Goal: Task Accomplishment & Management: Manage account settings

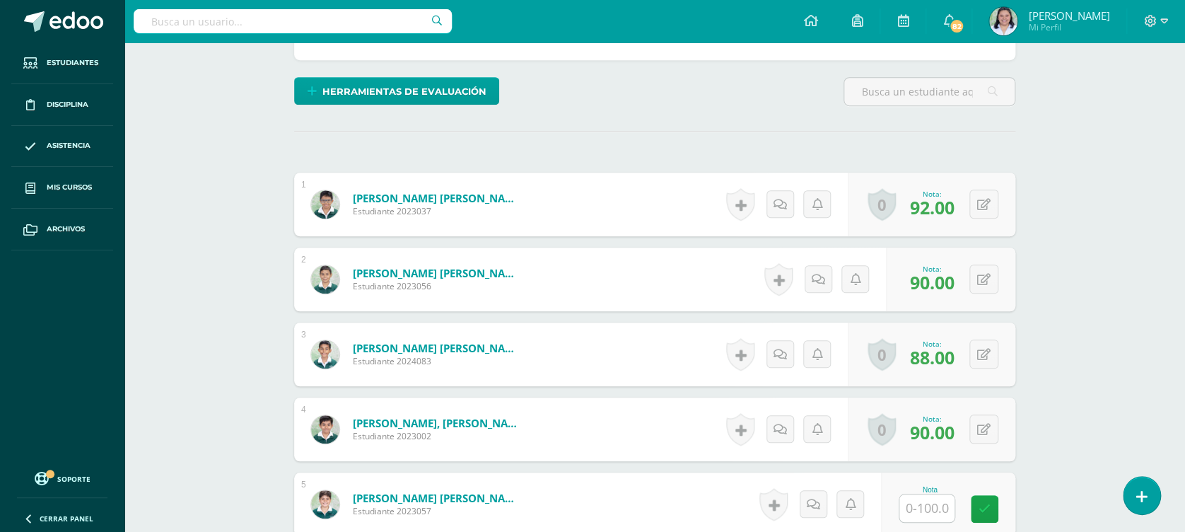
scroll to position [520, 0]
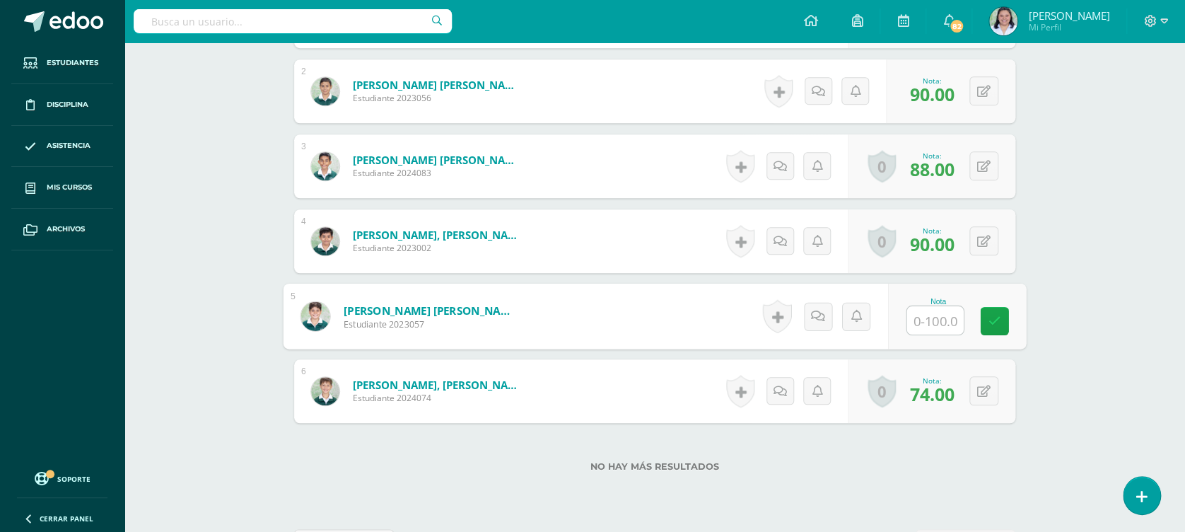
click at [922, 312] on input "text" at bounding box center [935, 320] width 57 height 28
type input "84"
click at [996, 312] on link at bounding box center [995, 321] width 28 height 28
click at [1063, 249] on div "Comunicación y Lenguaje L2 Cuarto Primaria "C" Herramientas Detalle de asistenc…" at bounding box center [654, 53] width 1061 height 1063
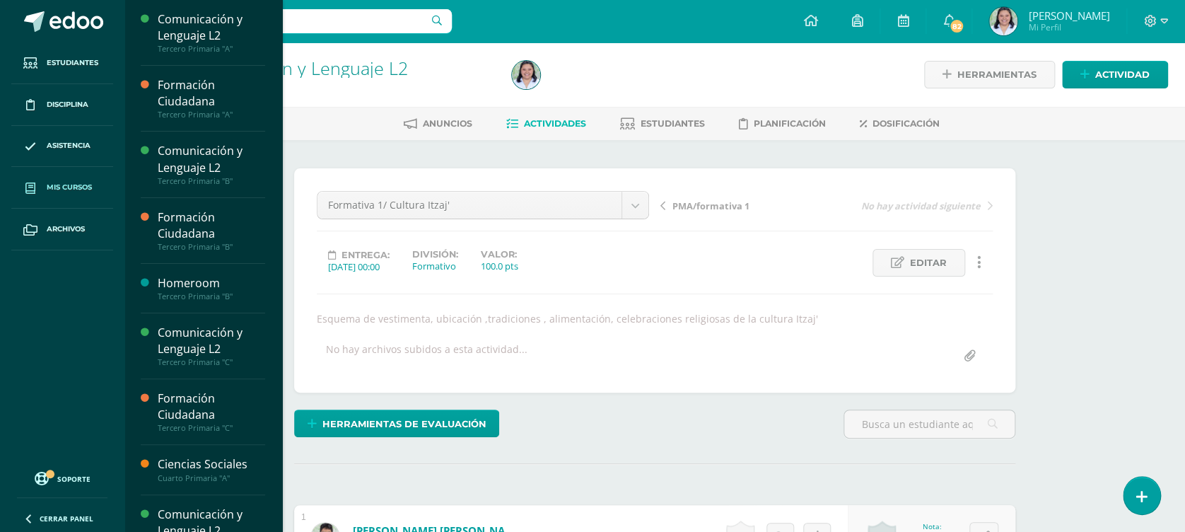
click at [72, 180] on link "Mis cursos" at bounding box center [62, 188] width 102 height 42
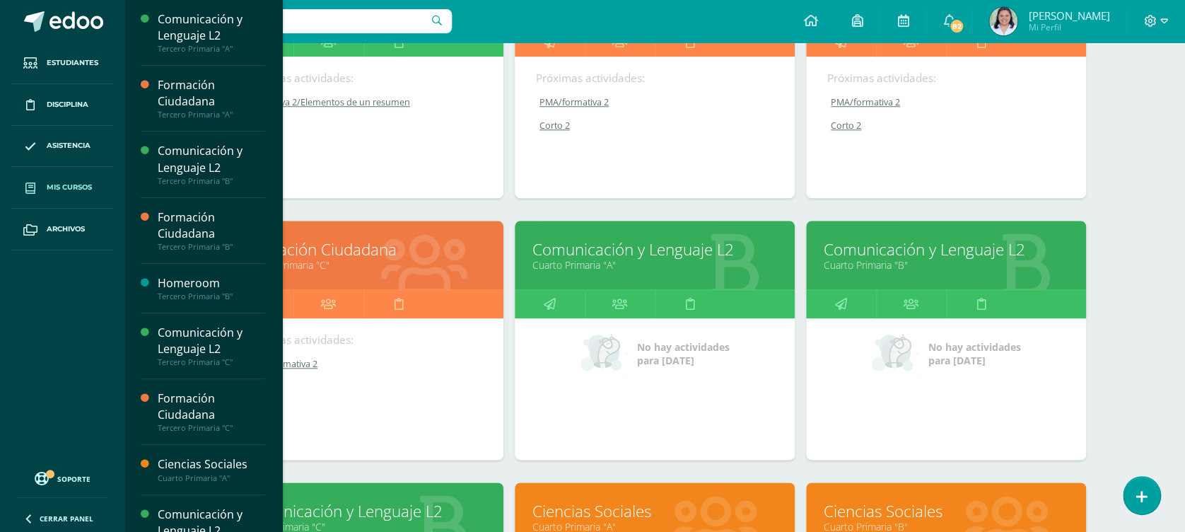
scroll to position [754, 0]
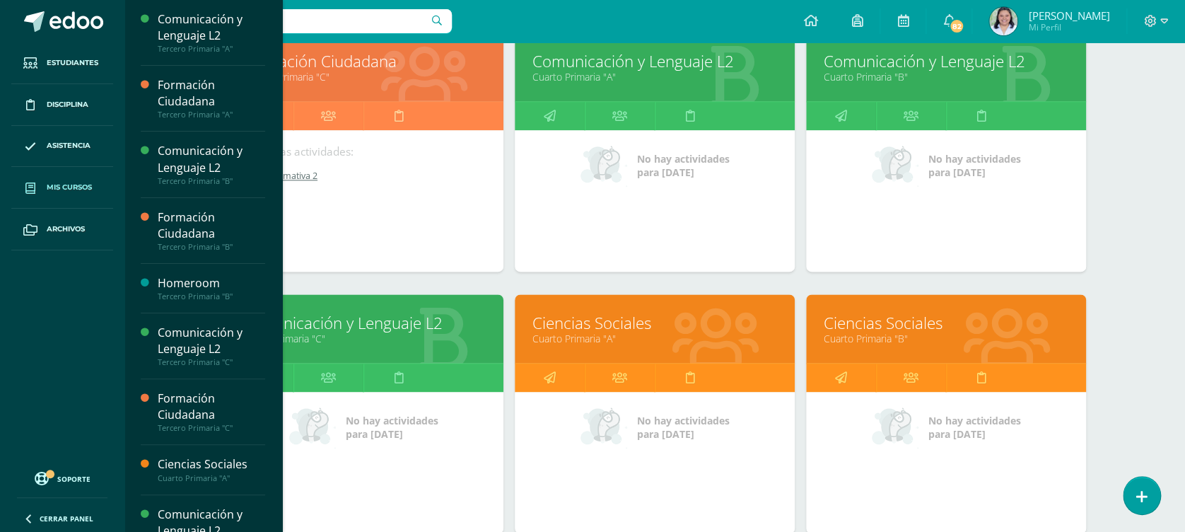
click at [382, 342] on link "Cuarto Primaria "C"" at bounding box center [363, 338] width 245 height 13
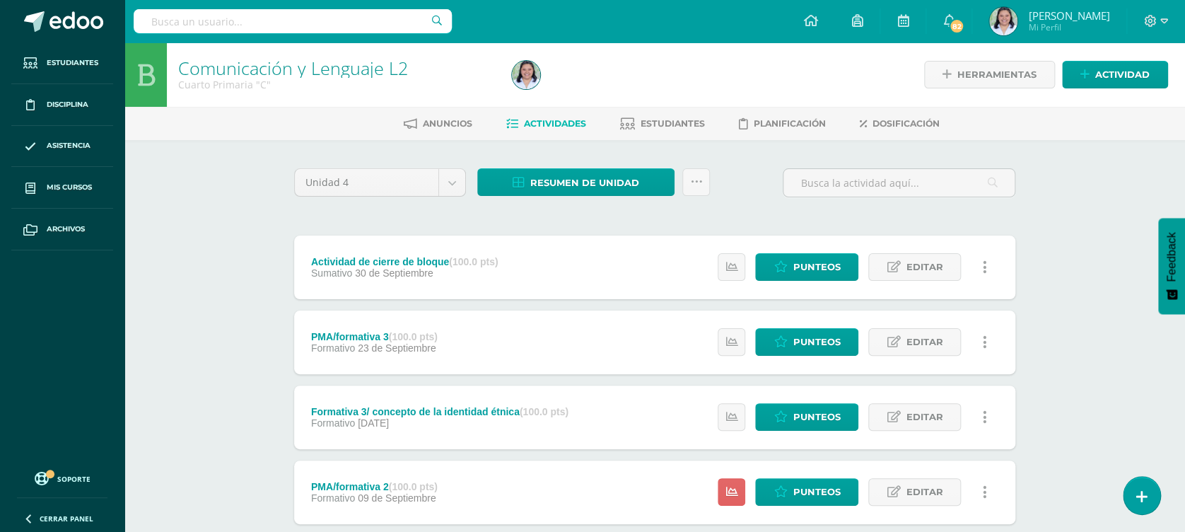
scroll to position [283, 0]
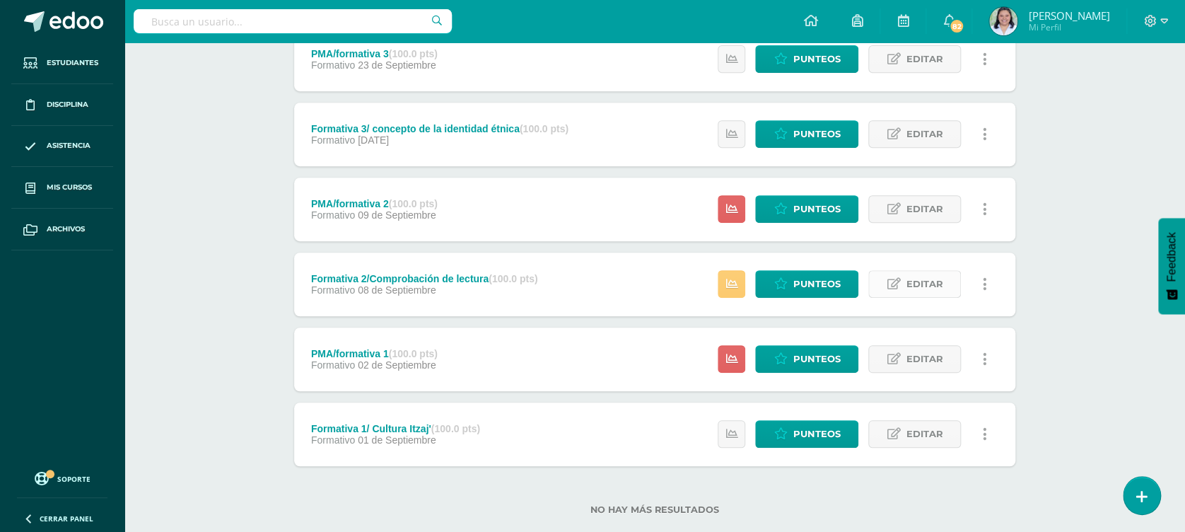
click at [916, 289] on span "Editar" at bounding box center [924, 284] width 37 height 26
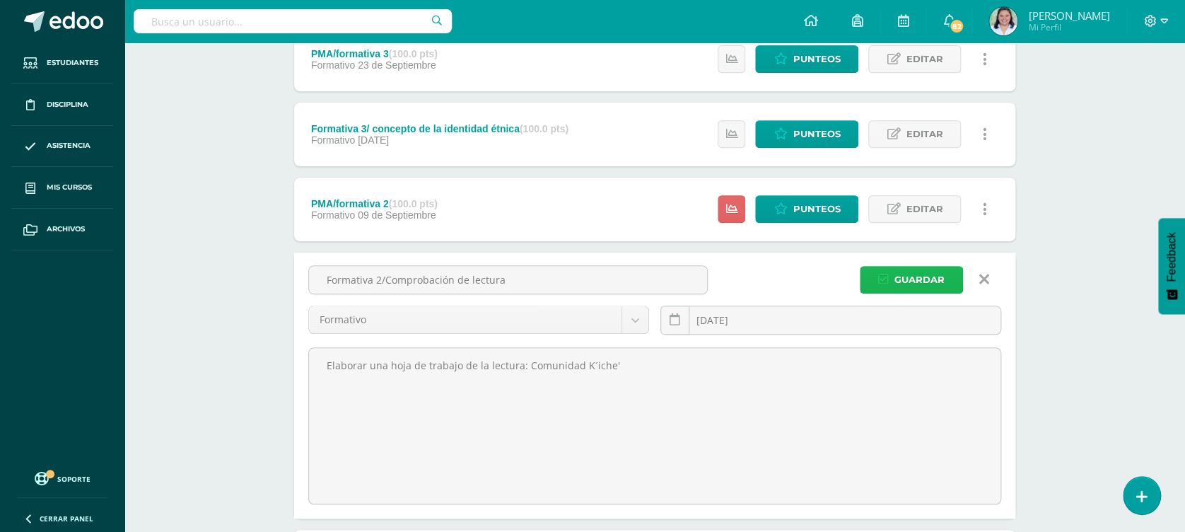
click at [915, 283] on span "Guardar" at bounding box center [919, 280] width 50 height 26
click at [897, 278] on span "Guardar" at bounding box center [919, 280] width 50 height 26
click at [897, 279] on span "Guardar" at bounding box center [919, 280] width 50 height 26
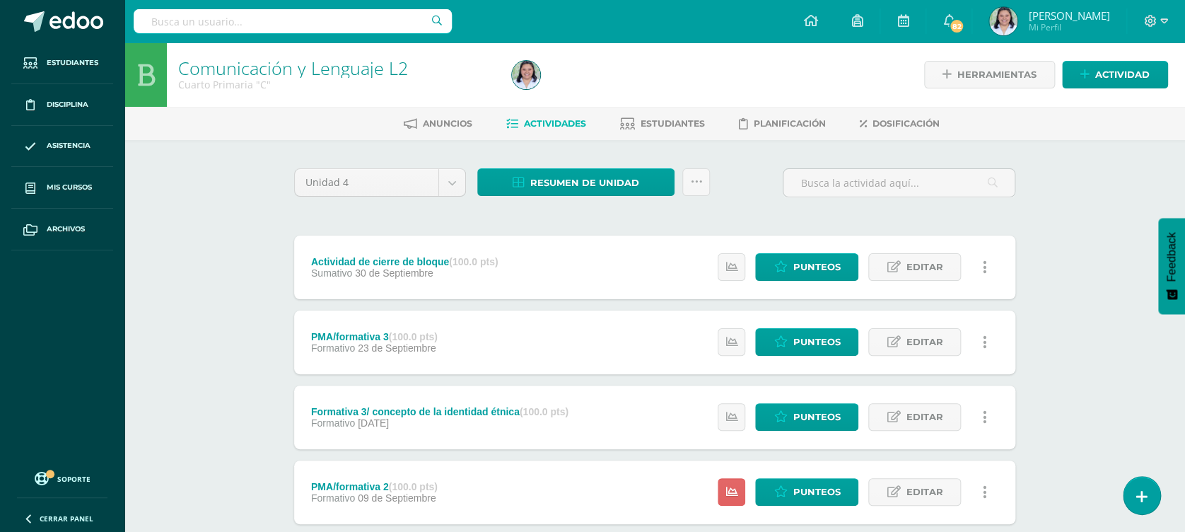
scroll to position [312, 0]
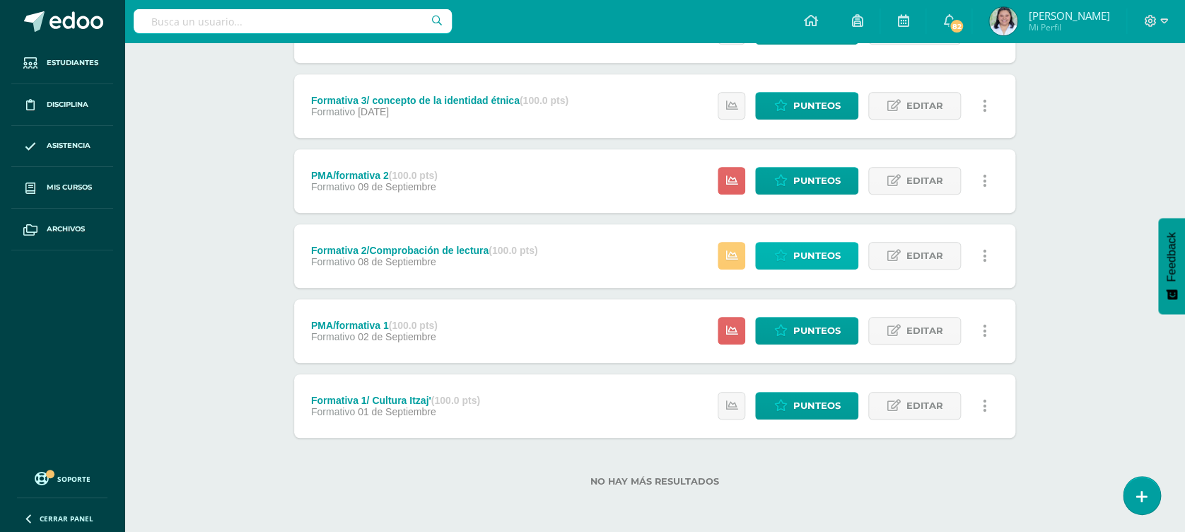
click at [828, 262] on span "Punteos" at bounding box center [816, 256] width 47 height 26
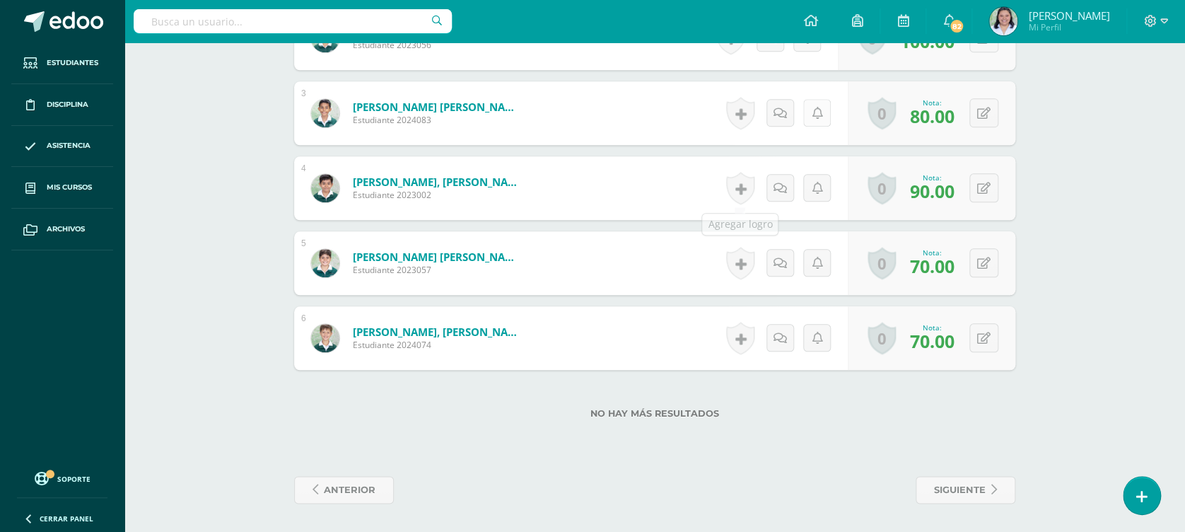
scroll to position [387, 0]
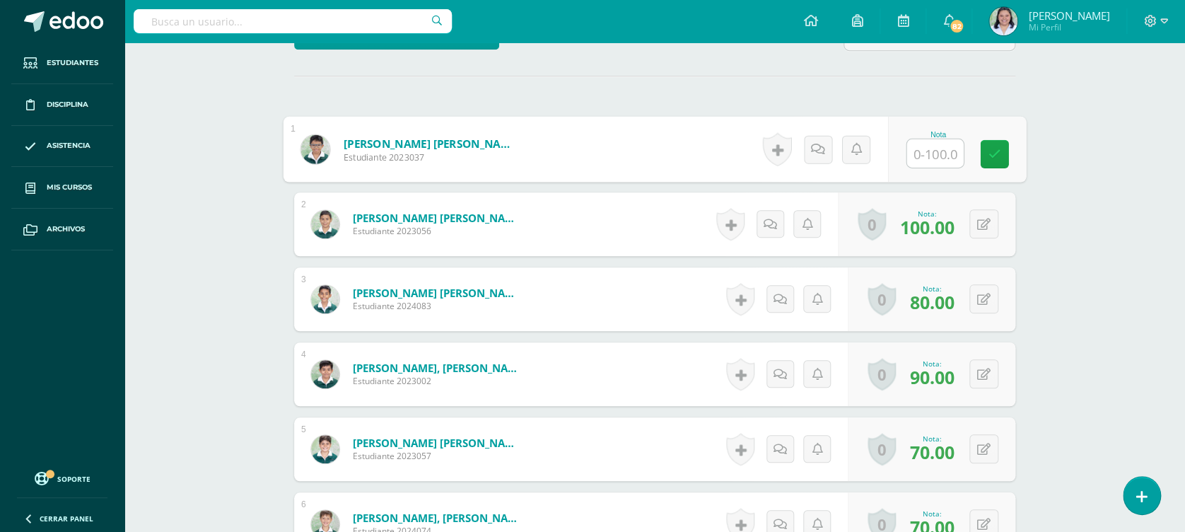
click at [912, 148] on input "text" at bounding box center [935, 153] width 57 height 28
type input "60"
click at [1056, 207] on div "Comunicación y Lenguaje L2 Cuarto Primaria "C" Herramientas Detalle de asistenc…" at bounding box center [654, 186] width 1061 height 1063
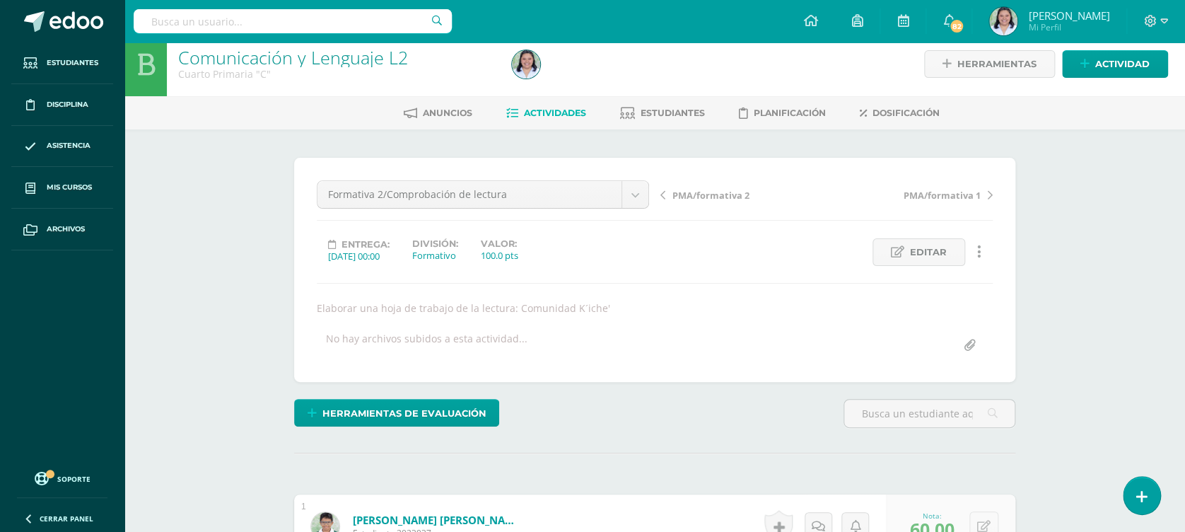
scroll to position [0, 0]
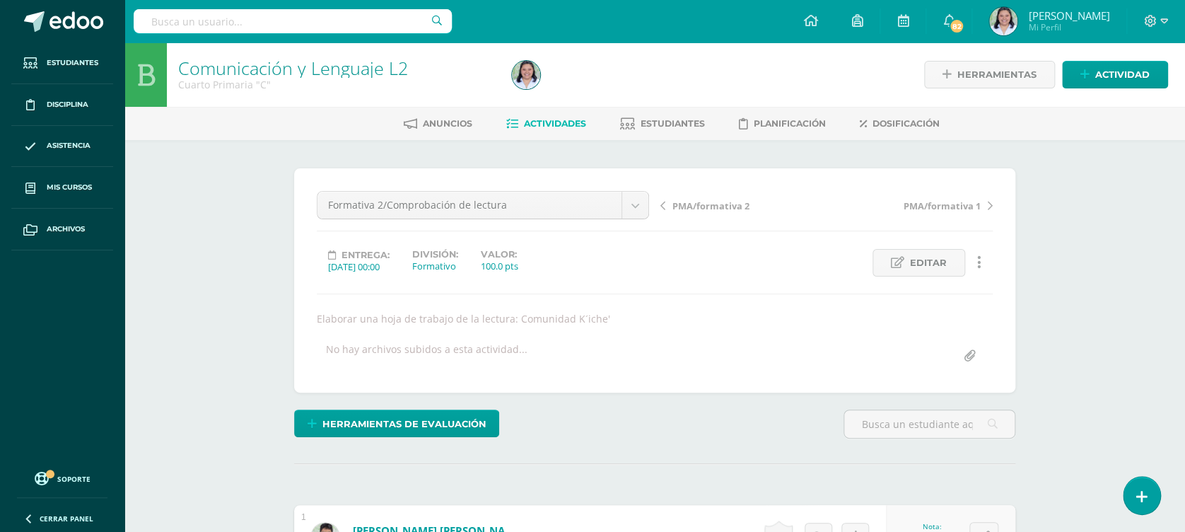
click at [539, 126] on span "Actividades" at bounding box center [555, 123] width 62 height 11
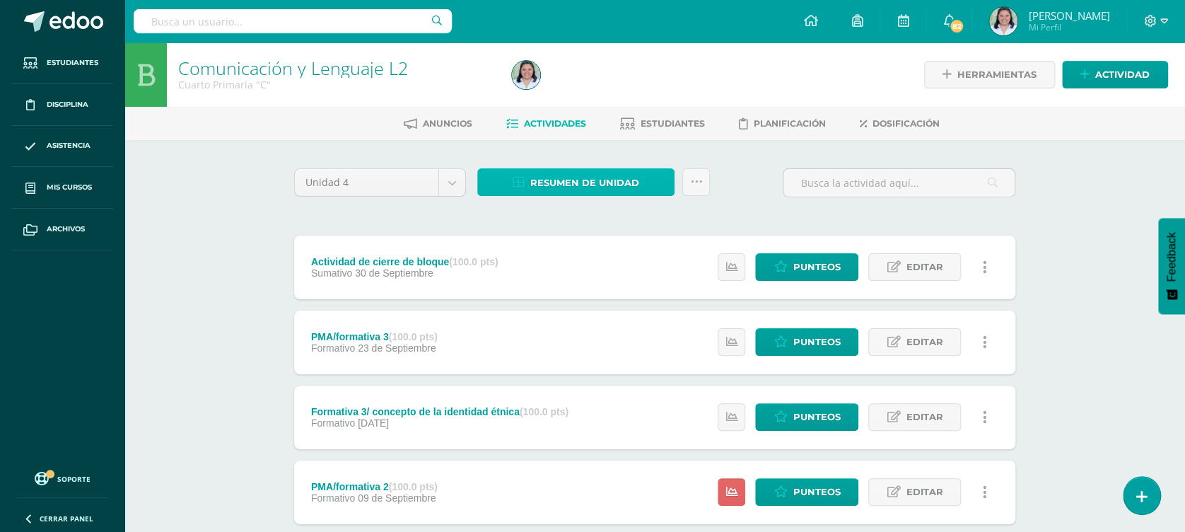
click at [605, 187] on span "Resumen de unidad" at bounding box center [584, 183] width 109 height 26
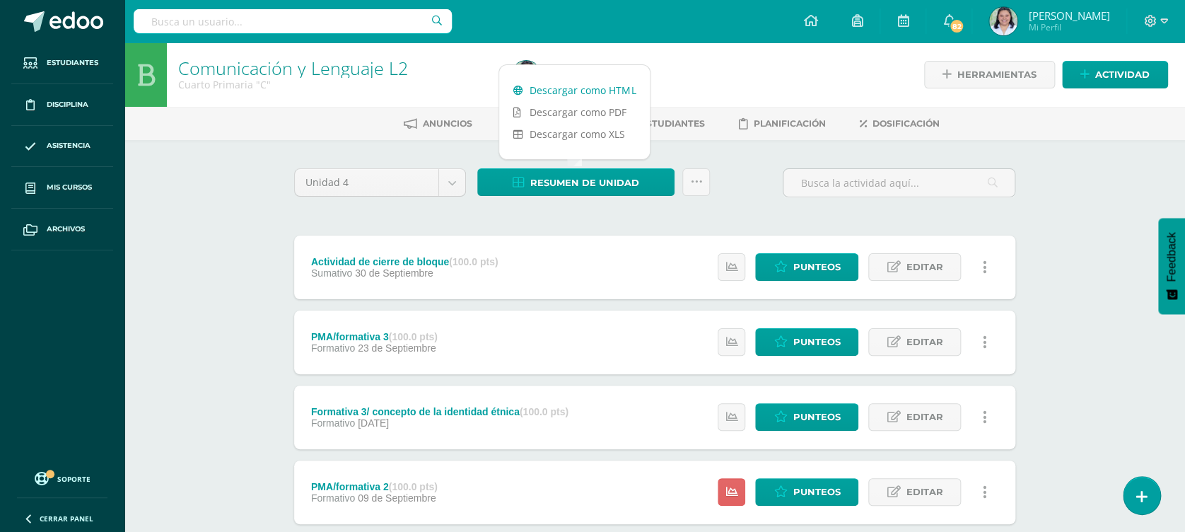
click at [594, 79] on link "Descargar como HTML" at bounding box center [574, 90] width 151 height 22
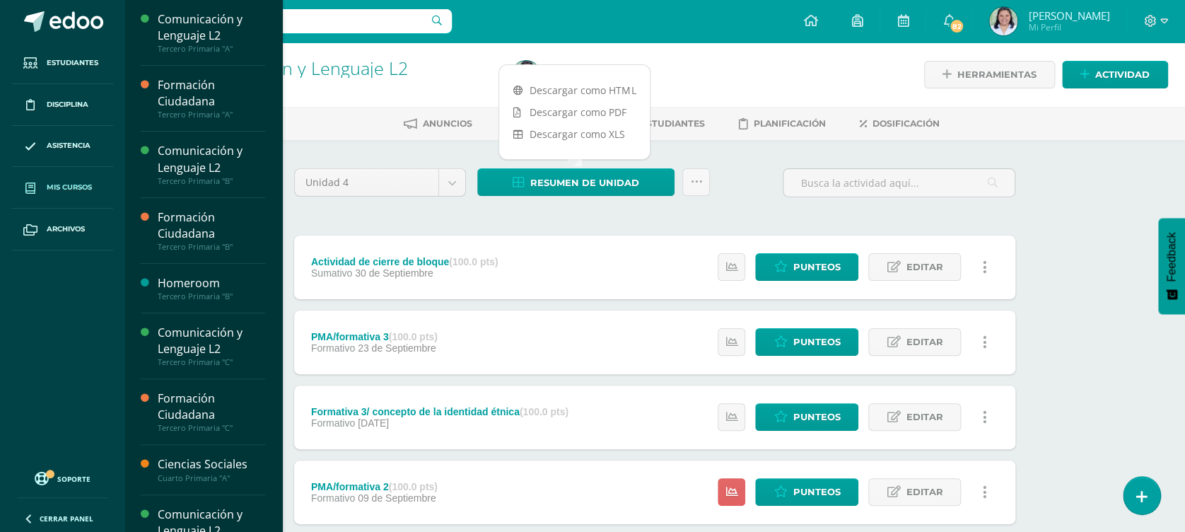
click at [28, 179] on span at bounding box center [30, 187] width 25 height 25
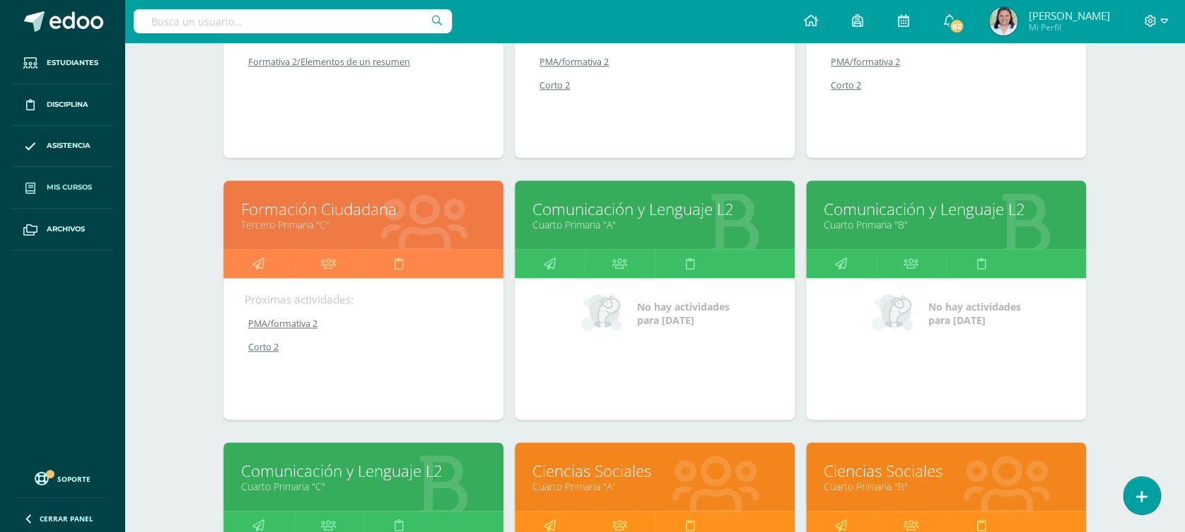
scroll to position [1078, 0]
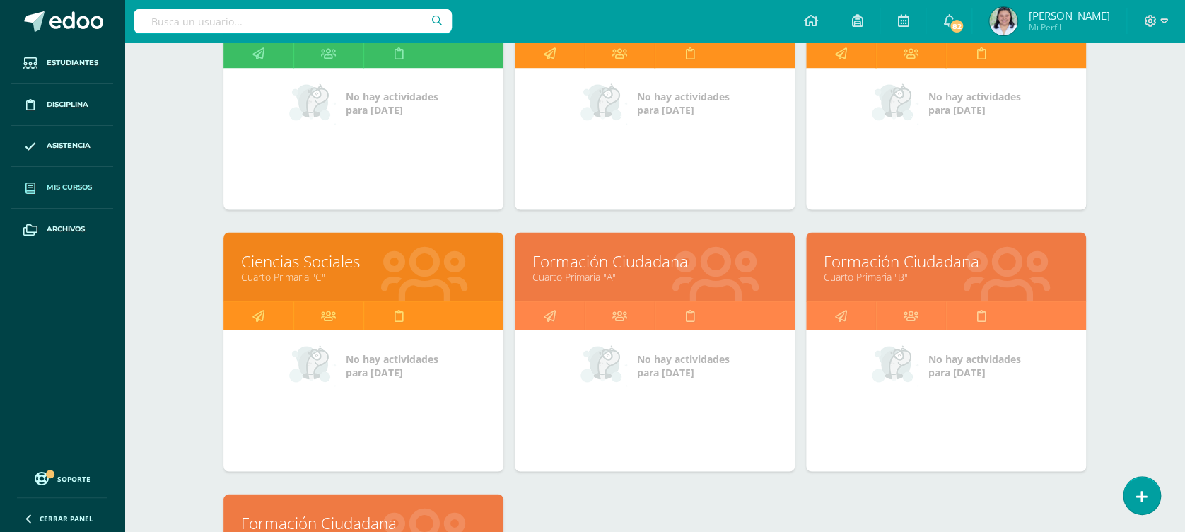
click at [328, 276] on link "Cuarto Primaria "C"" at bounding box center [363, 275] width 245 height 13
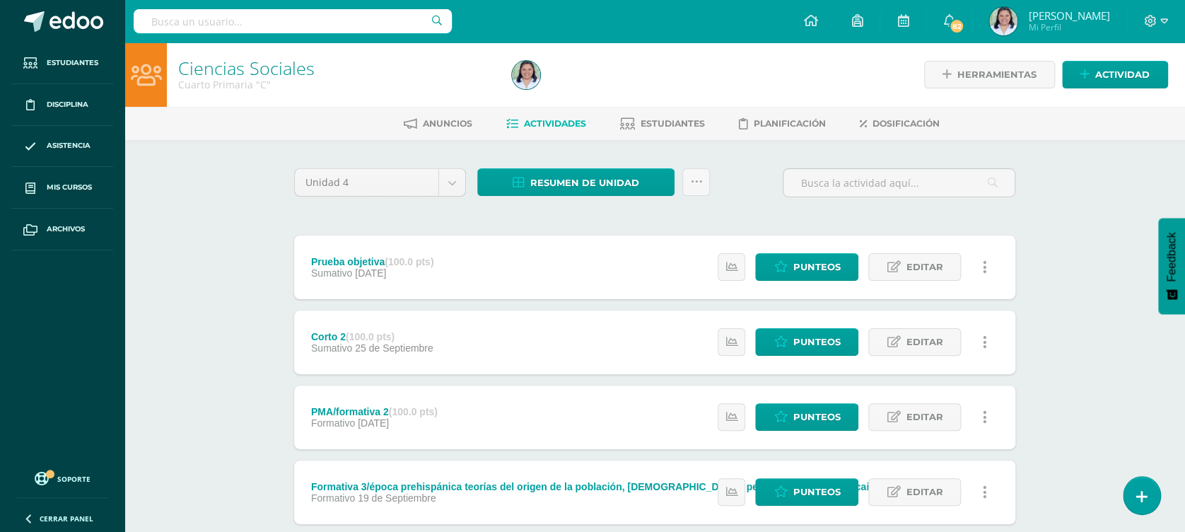
click at [1084, 189] on div "Ciencias Sociales Cuarto Primaria "C" Herramientas Detalle de asistencias Activ…" at bounding box center [654, 517] width 1061 height 950
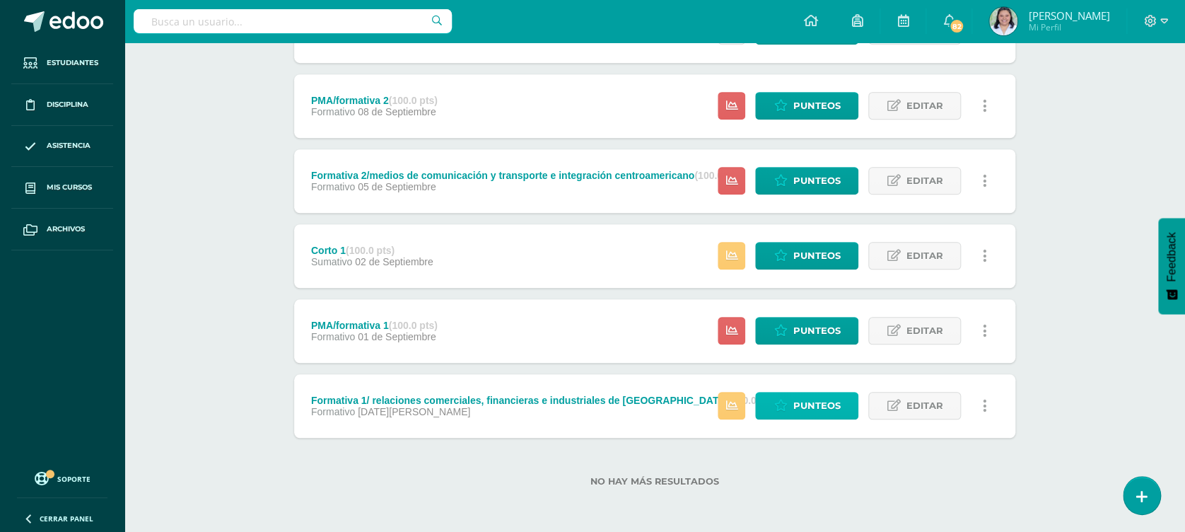
click at [824, 402] on span "Punteos" at bounding box center [816, 405] width 47 height 26
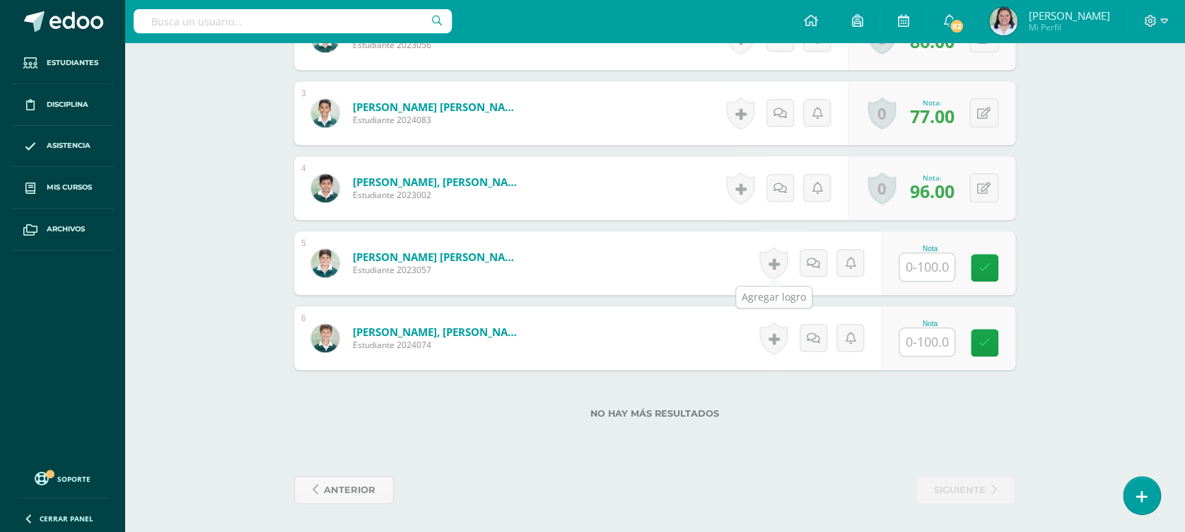
scroll to position [482, 0]
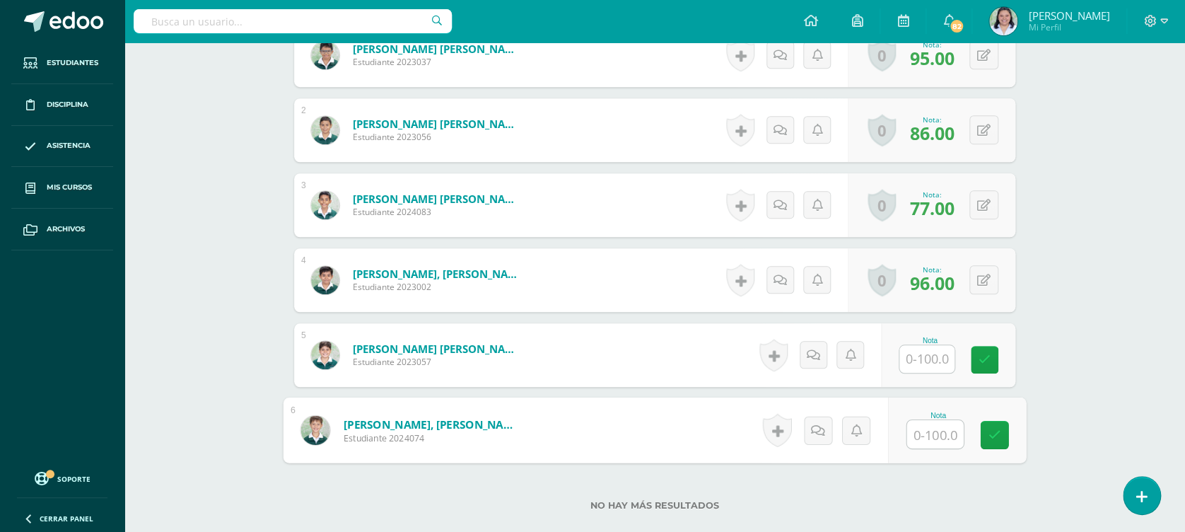
click at [927, 437] on input "text" at bounding box center [935, 434] width 57 height 28
type input "72"
click at [928, 350] on input "text" at bounding box center [926, 359] width 55 height 28
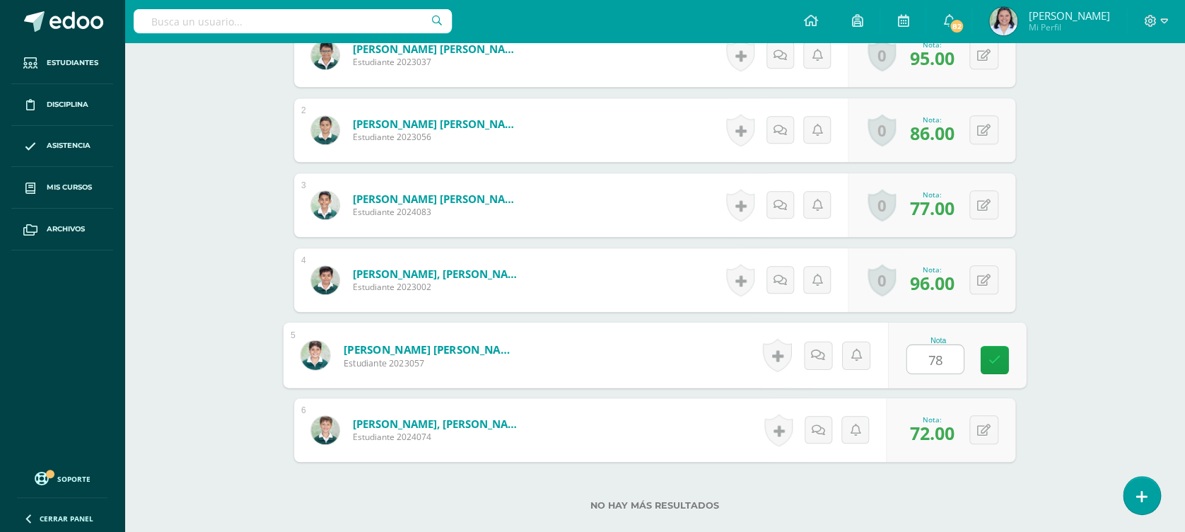
type input "78"
click at [1039, 342] on div "¿Estás seguro que quieres eliminar esta actividad? Esto borrará la actividad y …" at bounding box center [655, 140] width 778 height 965
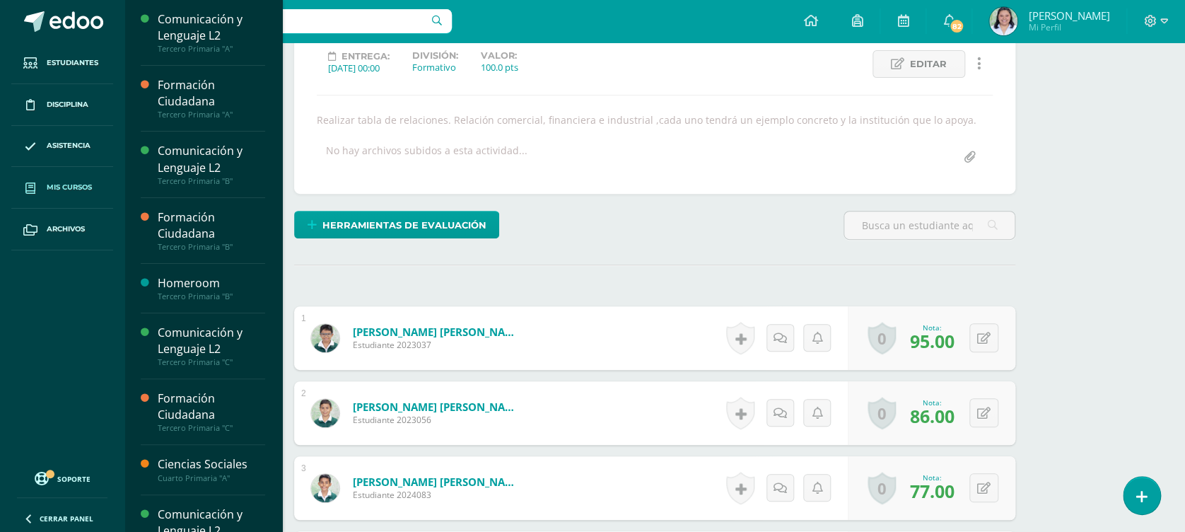
click at [90, 189] on span "Mis cursos" at bounding box center [69, 187] width 45 height 11
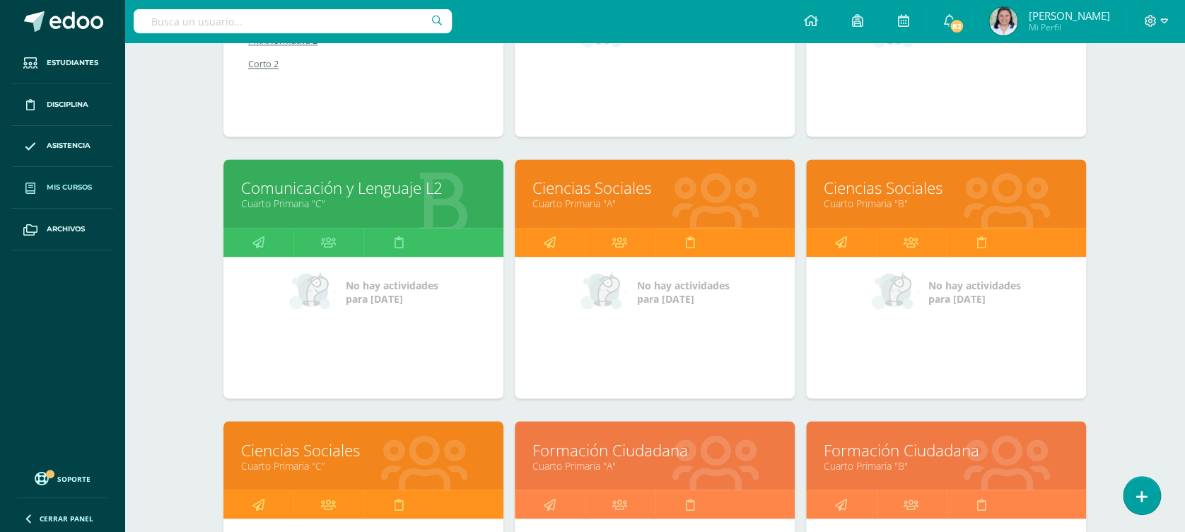
scroll to position [984, 0]
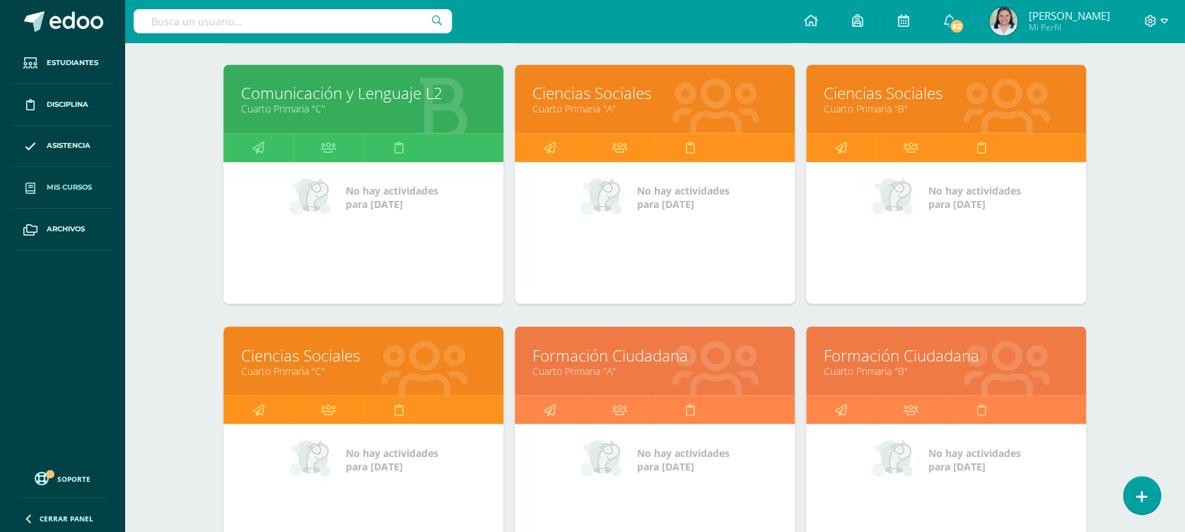
click at [322, 359] on link "Ciencias Sociales" at bounding box center [363, 355] width 245 height 22
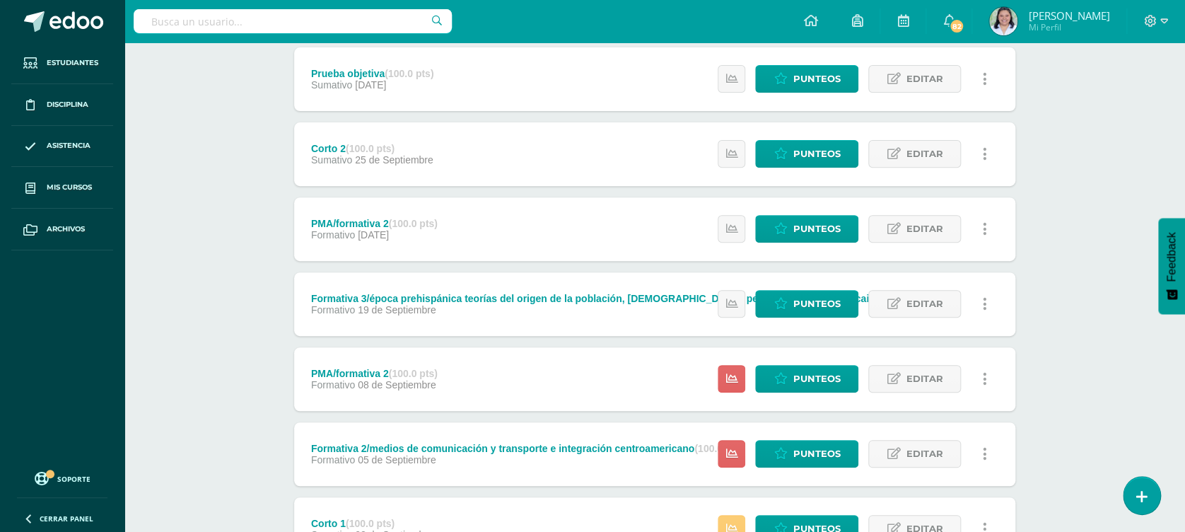
scroll to position [377, 0]
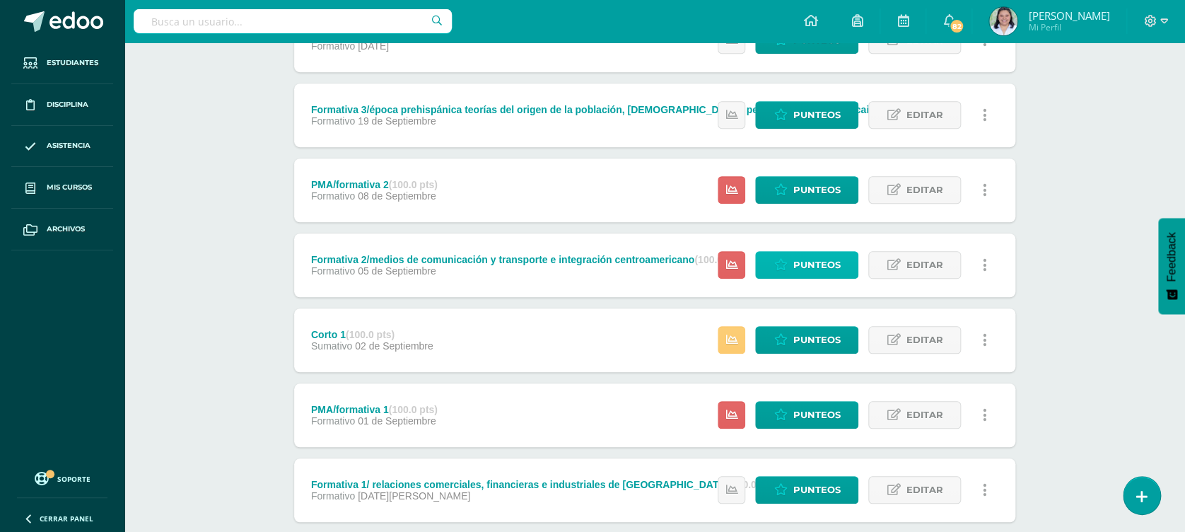
click at [793, 269] on link "Punteos" at bounding box center [806, 265] width 103 height 28
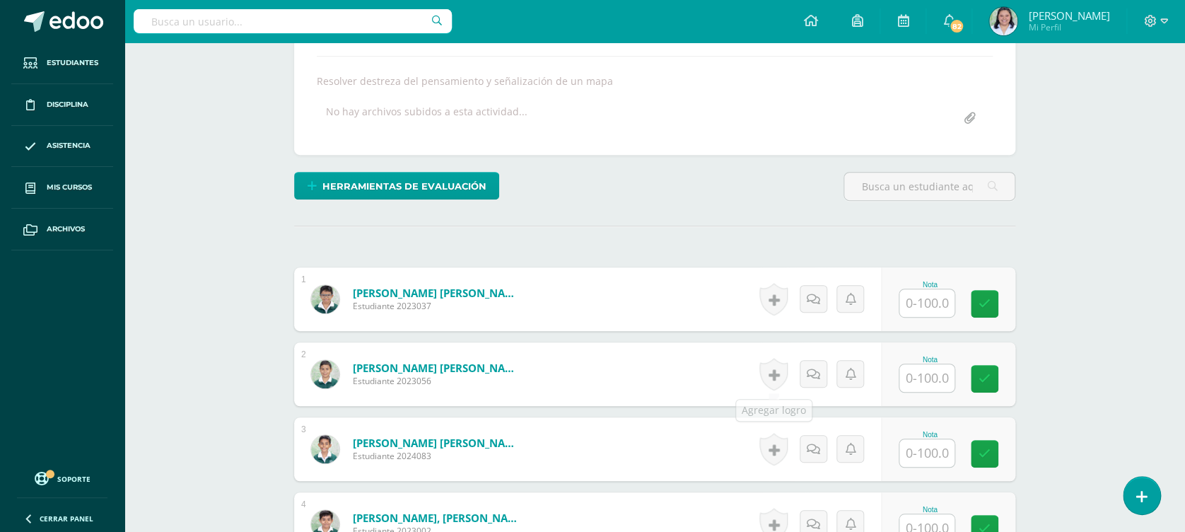
scroll to position [332, 0]
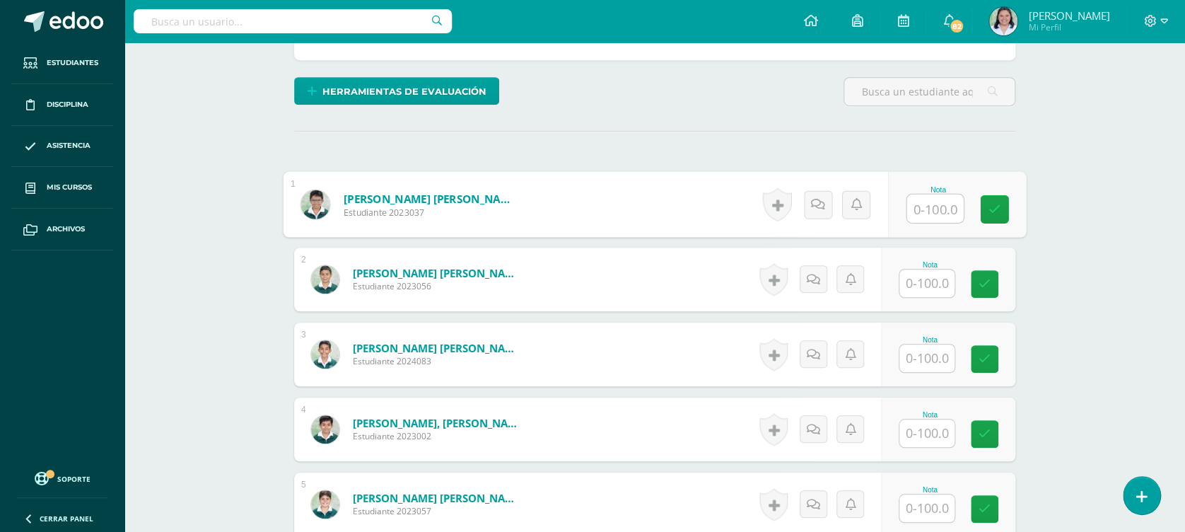
click at [932, 212] on input "text" at bounding box center [935, 208] width 57 height 28
type input "93"
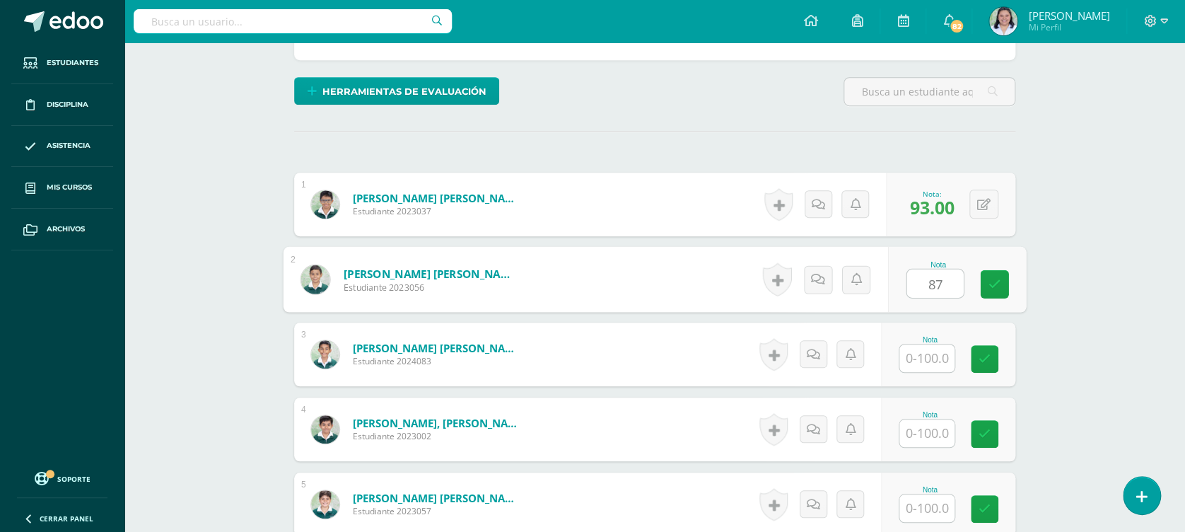
type input "87"
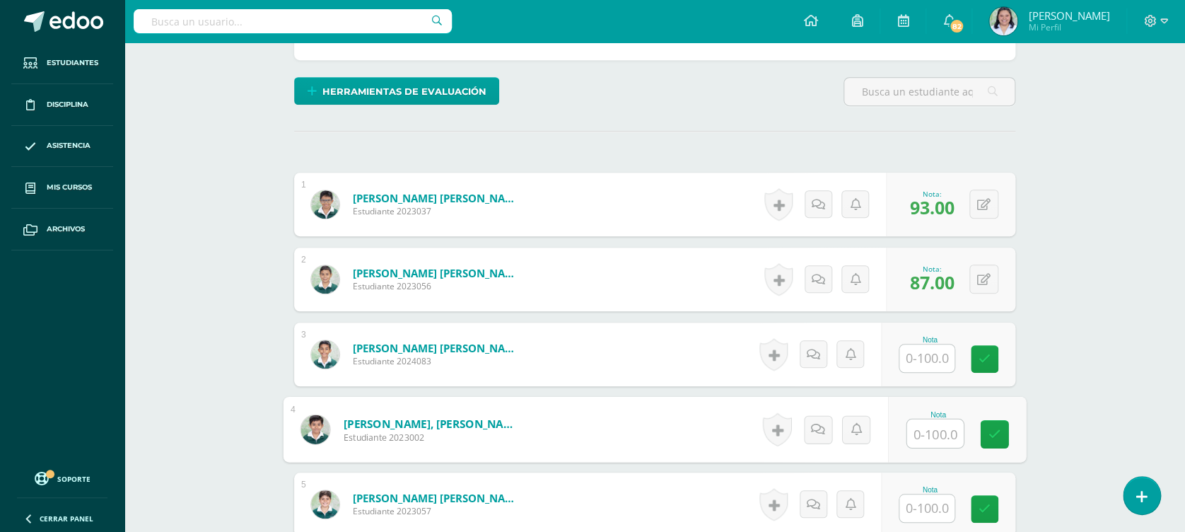
click at [940, 424] on input "text" at bounding box center [935, 433] width 57 height 28
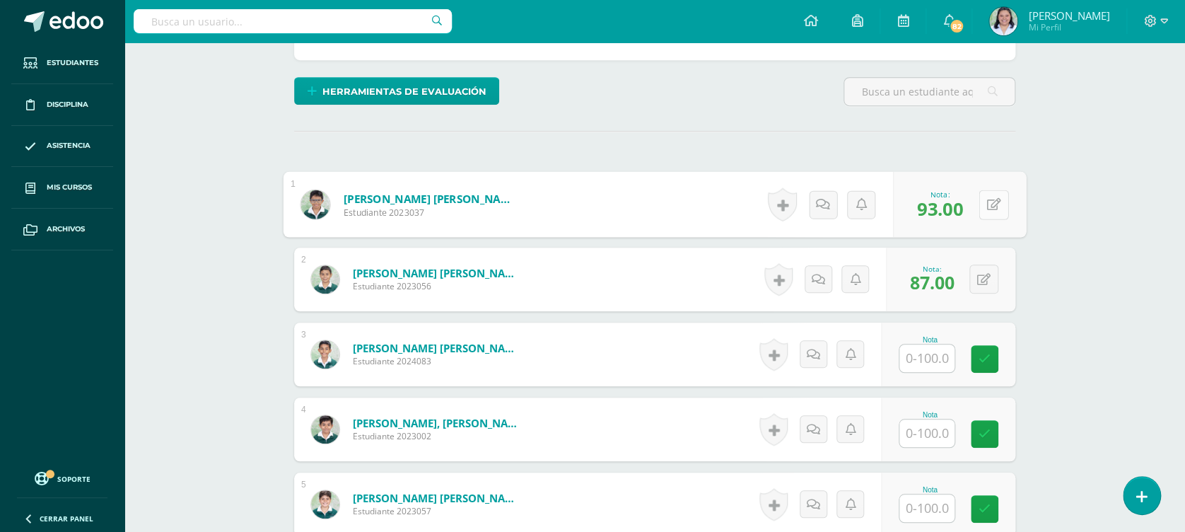
click at [978, 205] on div "0 Logros Logros obtenidos Aún no hay logros agregados Nota: 93.00" at bounding box center [959, 205] width 133 height 66
click at [1005, 206] on button at bounding box center [994, 204] width 30 height 30
type input "87"
click at [1058, 269] on div "Ciencias Sociales Cuarto Primaria "C" Herramientas Detalle de asistencias Activ…" at bounding box center [654, 241] width 1061 height 1063
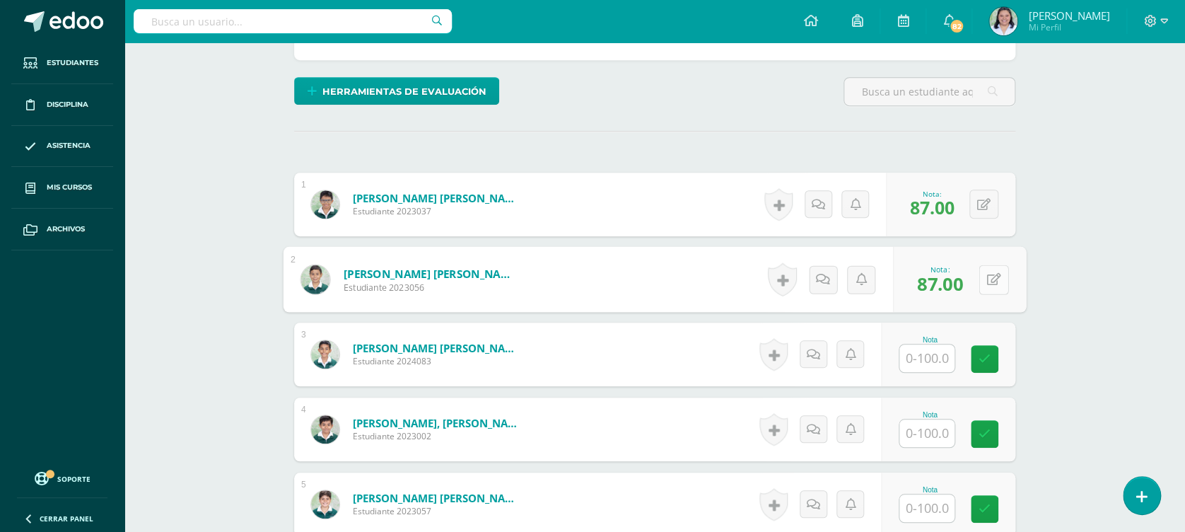
click at [973, 281] on div "0 Logros Logros obtenidos Aún no hay logros agregados Nota: 87.00" at bounding box center [959, 280] width 133 height 66
drag, startPoint x: 995, startPoint y: 277, endPoint x: 1102, endPoint y: 356, distance: 133.5
click at [993, 275] on icon at bounding box center [994, 279] width 14 height 12
type input "93"
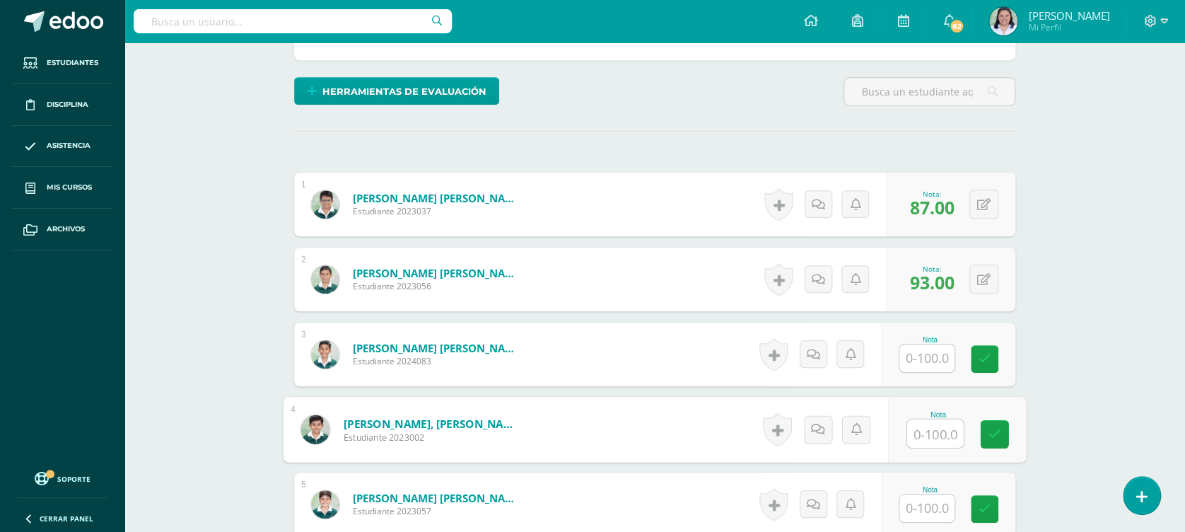
click at [936, 424] on input "text" at bounding box center [935, 433] width 57 height 28
type input "98"
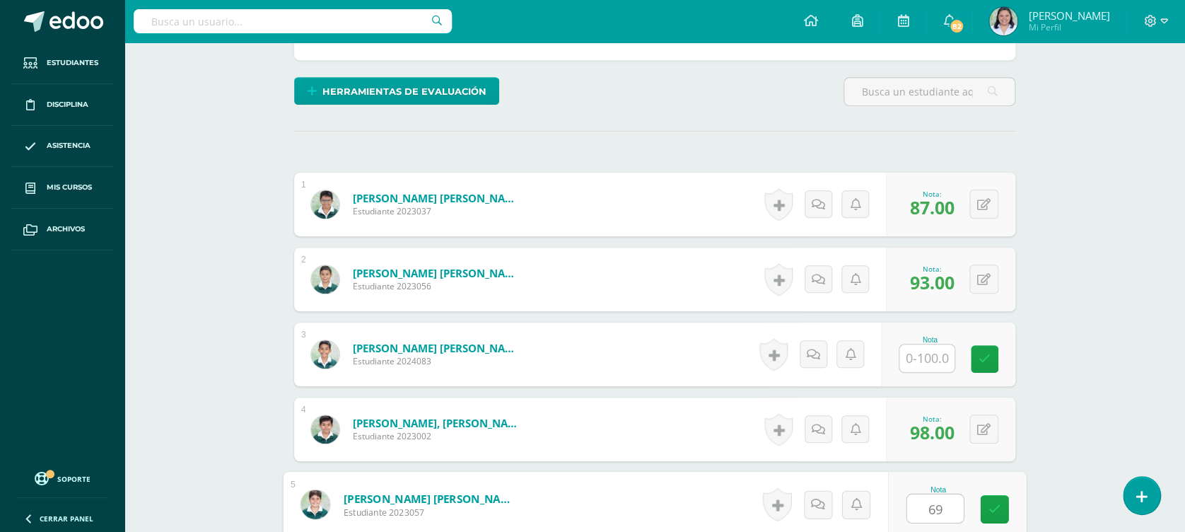
type input "69"
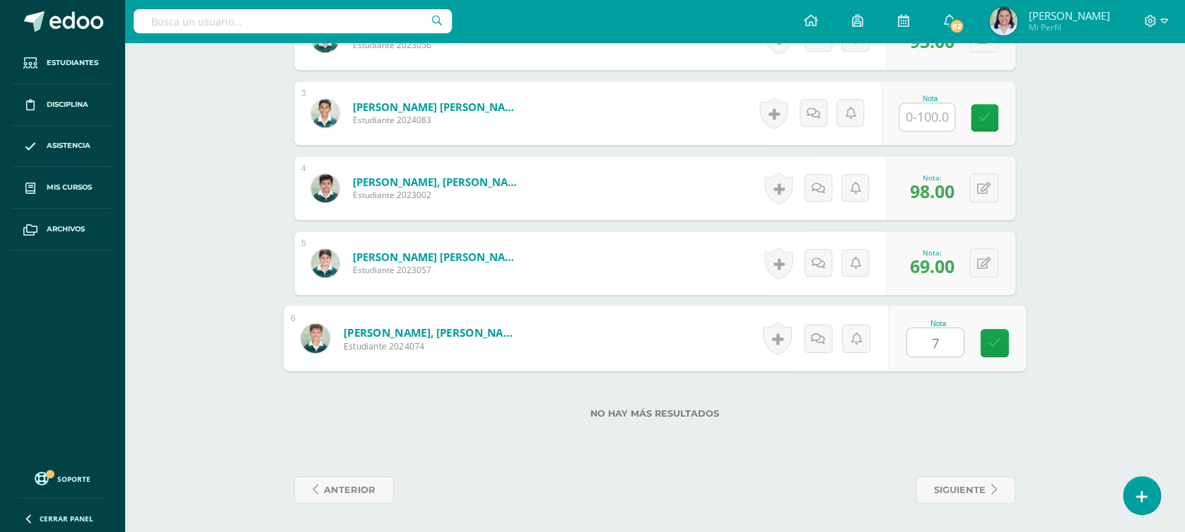
type input "75"
drag, startPoint x: 1120, startPoint y: 446, endPoint x: 1113, endPoint y: 442, distance: 8.2
click at [1113, 442] on div "Ciencias Sociales Cuarto Primaria "C" Herramientas Detalle de asistencias Activ…" at bounding box center [654, 0] width 1061 height 1063
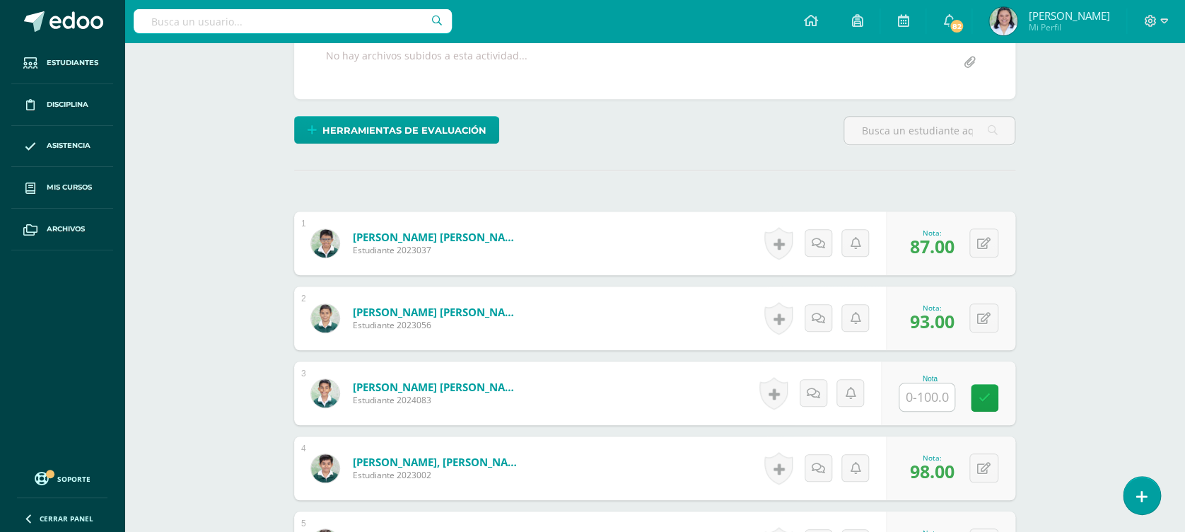
scroll to position [0, 0]
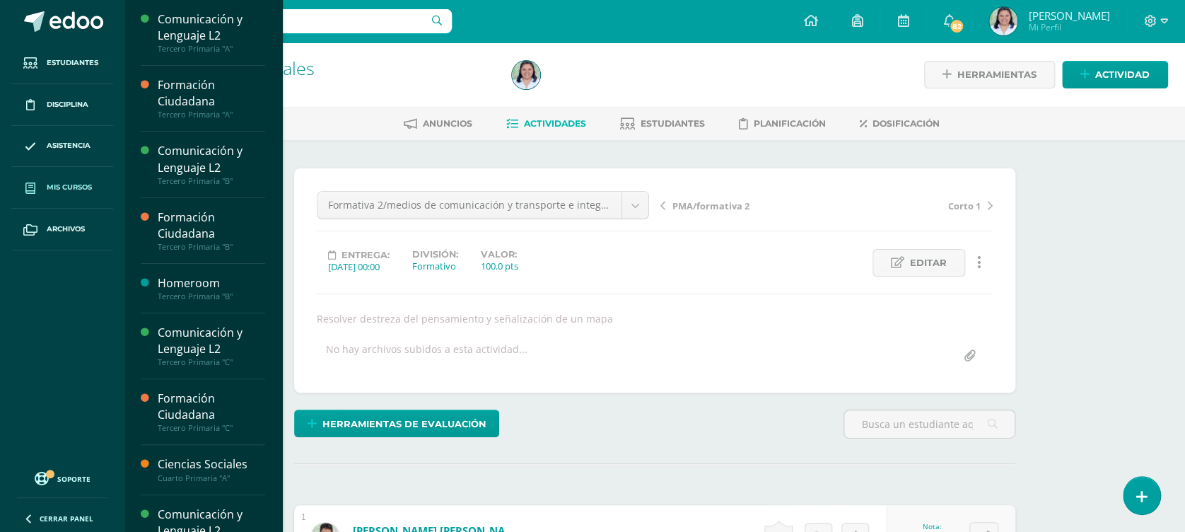
click at [62, 183] on span "Mis cursos" at bounding box center [69, 187] width 45 height 11
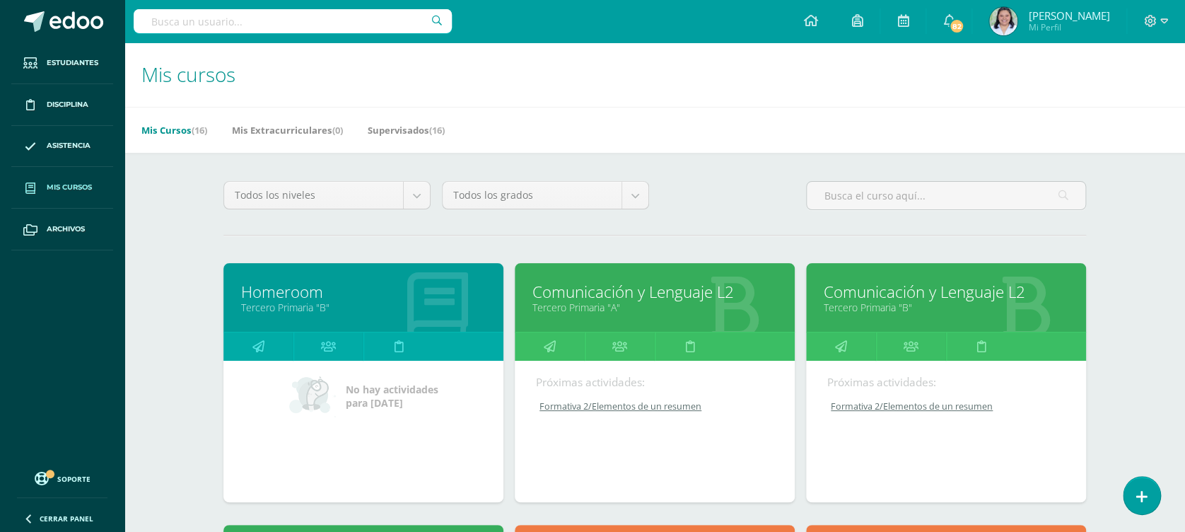
drag, startPoint x: 775, startPoint y: 186, endPoint x: 778, endPoint y: 250, distance: 64.4
click at [775, 186] on div "Todos los niveles Todos los niveles Ciclo Básico Preprimaria [GEOGRAPHIC_DATA] …" at bounding box center [655, 201] width 874 height 40
click at [738, 189] on div "Todos los niveles Todos los niveles Ciclo Básico Preprimaria [GEOGRAPHIC_DATA] …" at bounding box center [655, 201] width 874 height 40
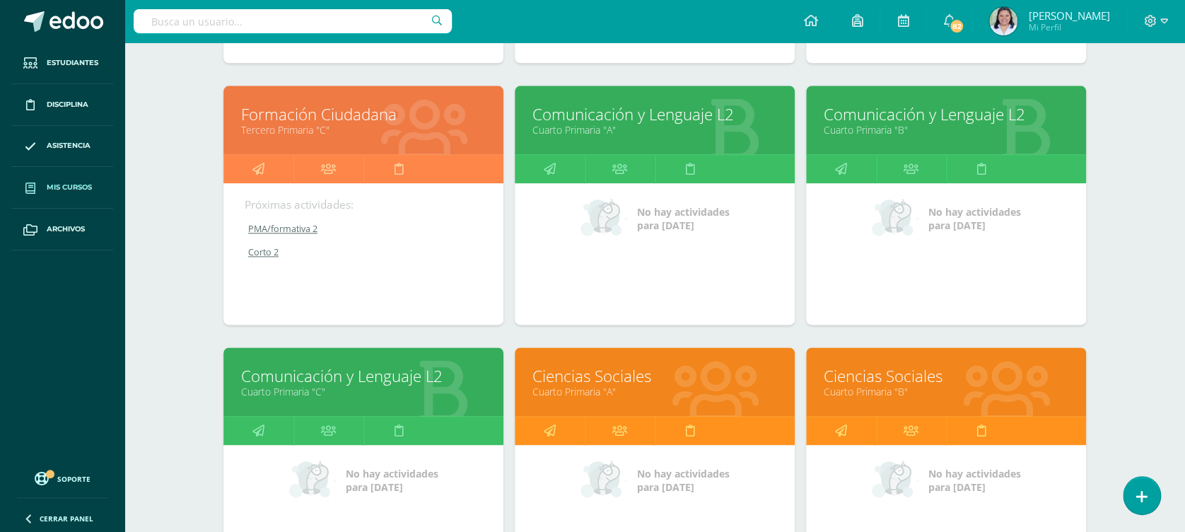
scroll to position [984, 0]
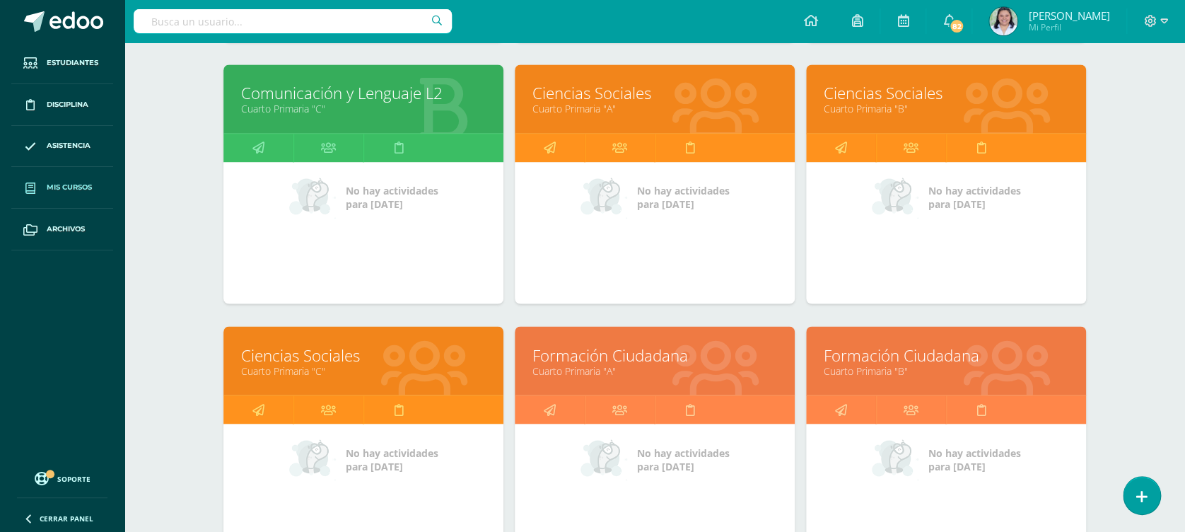
click at [1140, 156] on div "Mis cursos Mis Cursos (16) Mis Extracurriculares (0) Supervisados (16) Todos lo…" at bounding box center [654, 1] width 1061 height 1884
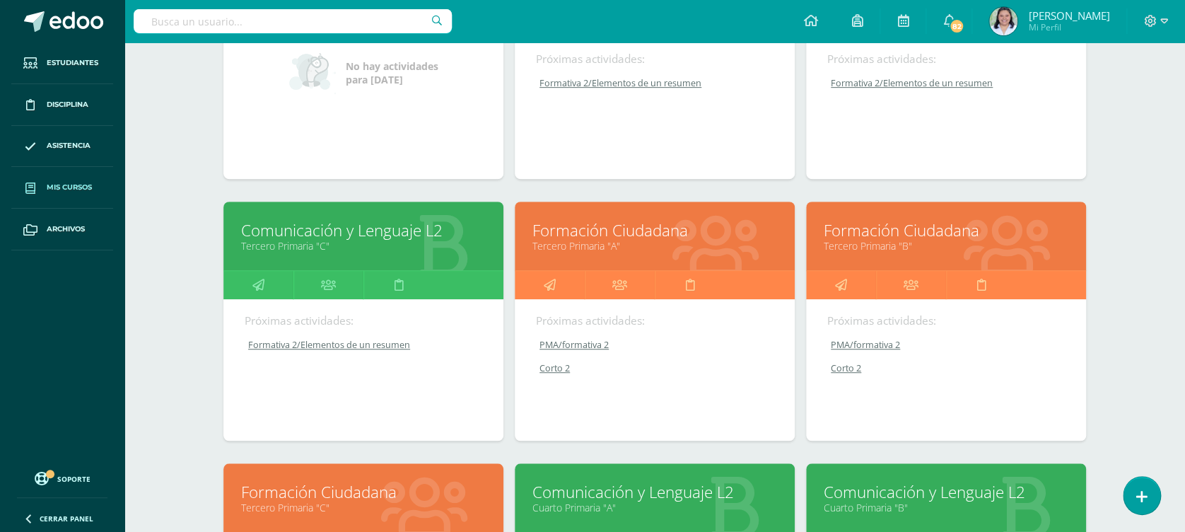
scroll to position [0, 0]
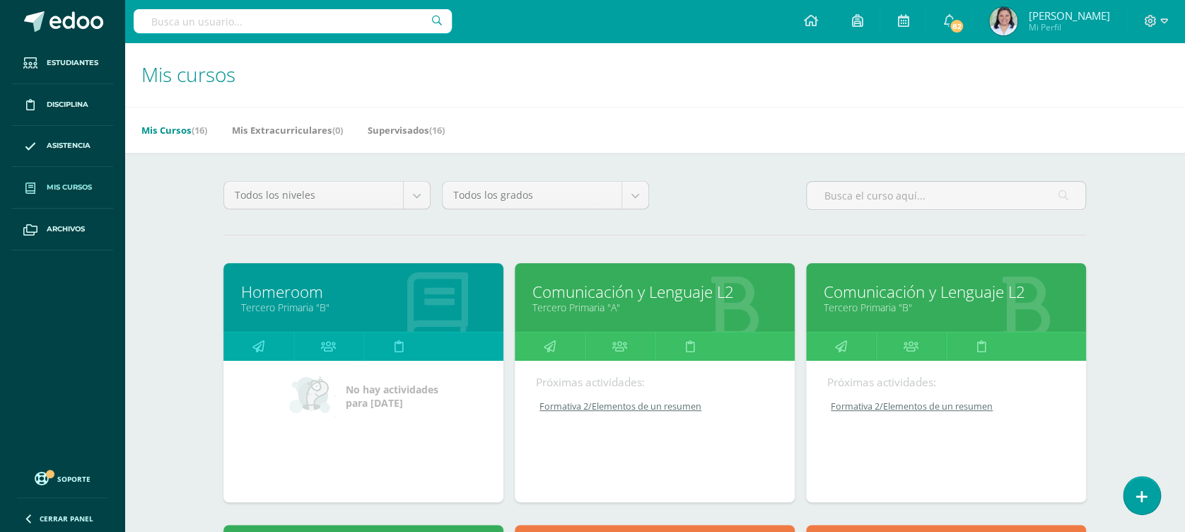
click at [660, 311] on link "Tercero Primaria "A"" at bounding box center [654, 306] width 245 height 13
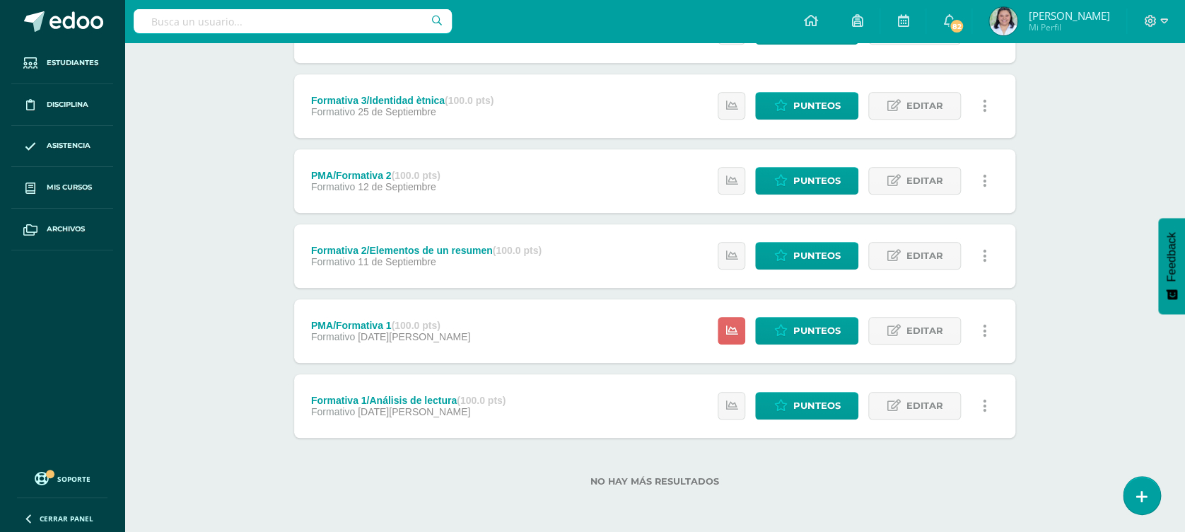
scroll to position [124, 0]
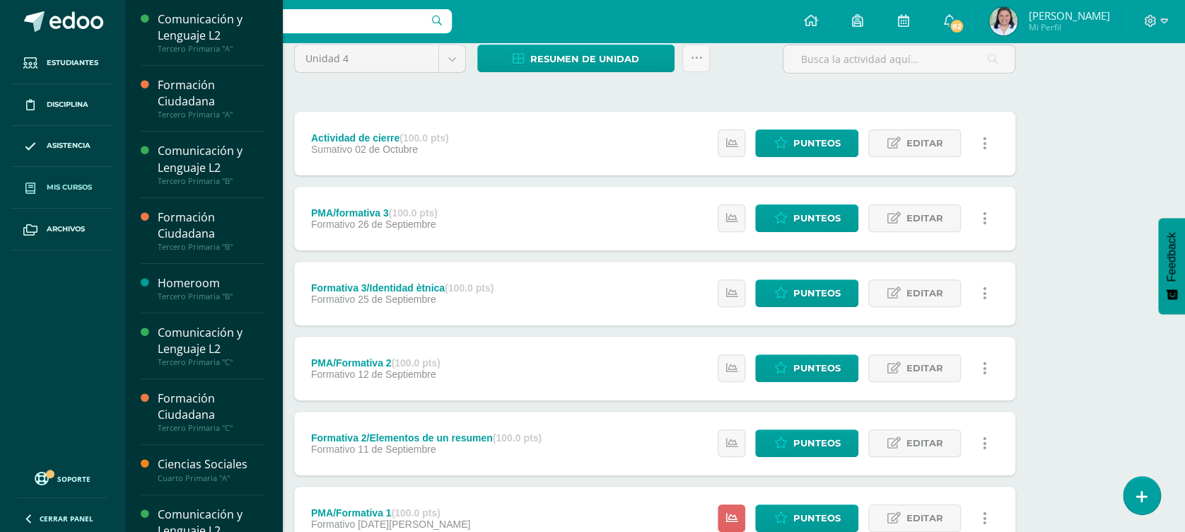
click at [81, 170] on link "Mis cursos" at bounding box center [62, 188] width 102 height 42
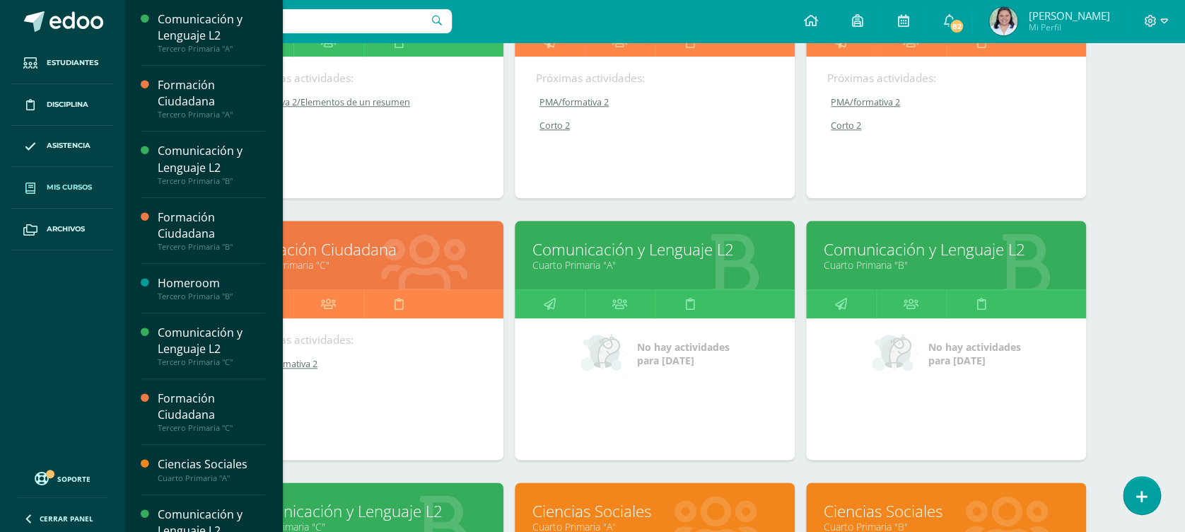
scroll to position [848, 0]
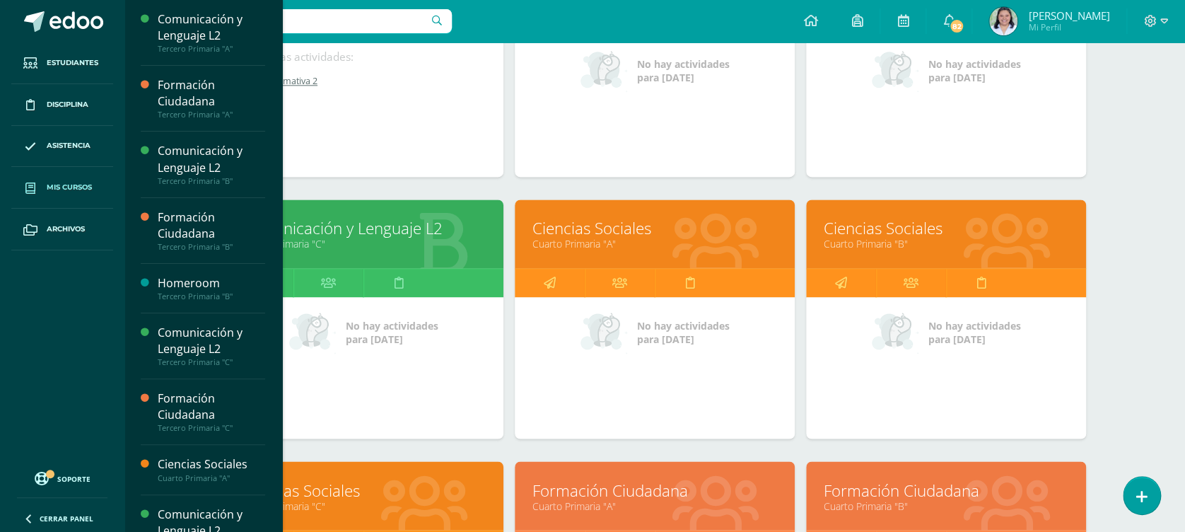
click at [656, 252] on div at bounding box center [716, 234] width 158 height 95
click at [608, 248] on link "Cuarto Primaria "A"" at bounding box center [654, 243] width 245 height 13
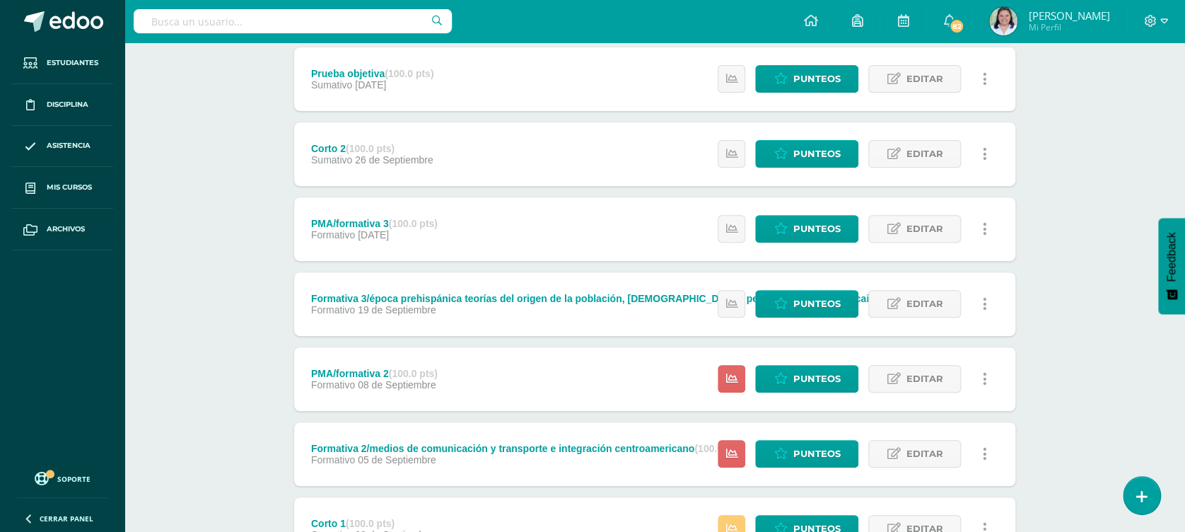
scroll to position [283, 0]
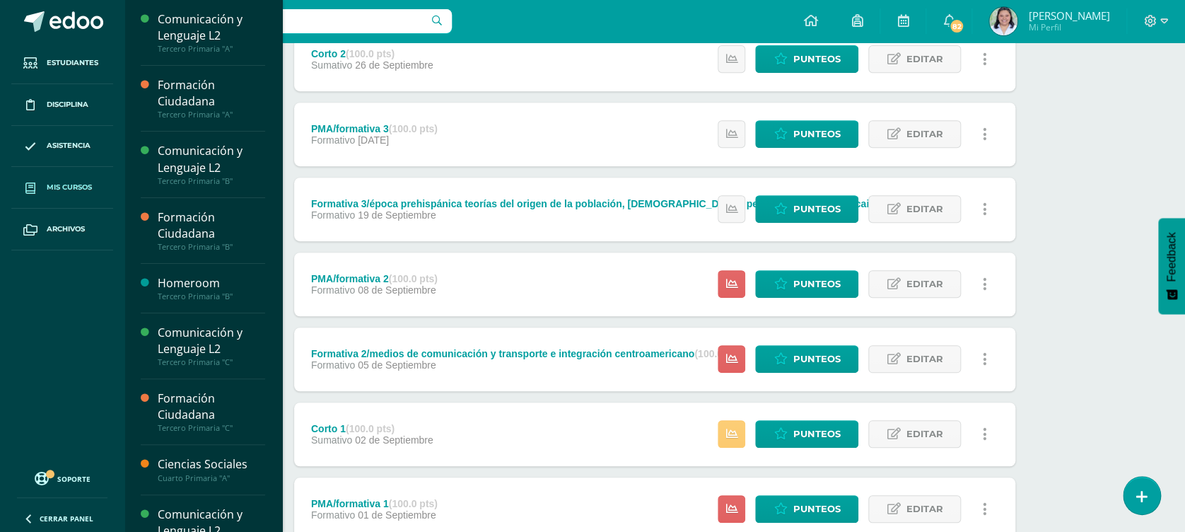
click at [55, 176] on link "Mis cursos" at bounding box center [62, 188] width 102 height 42
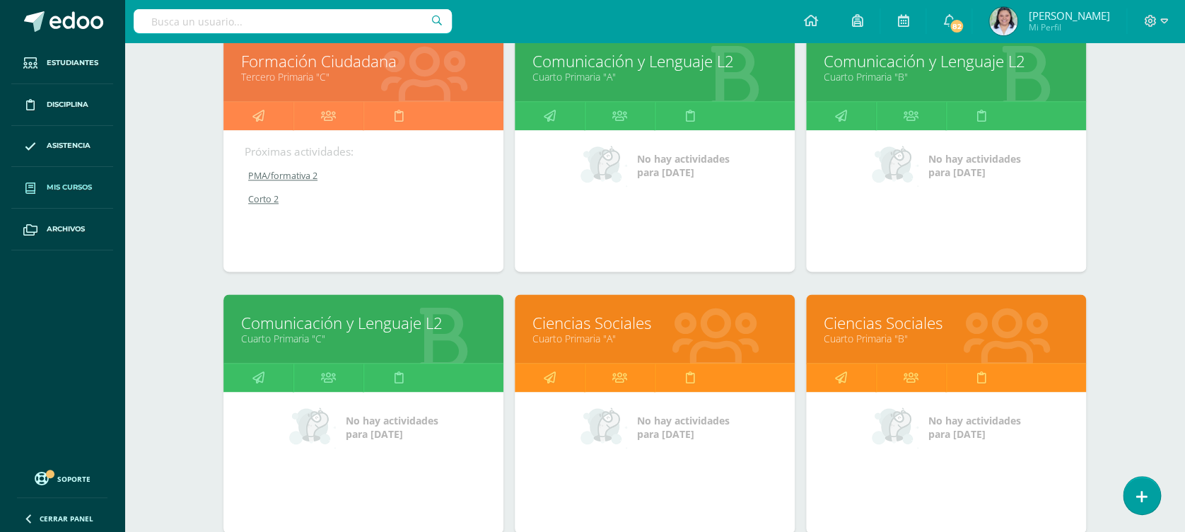
scroll to position [1037, 0]
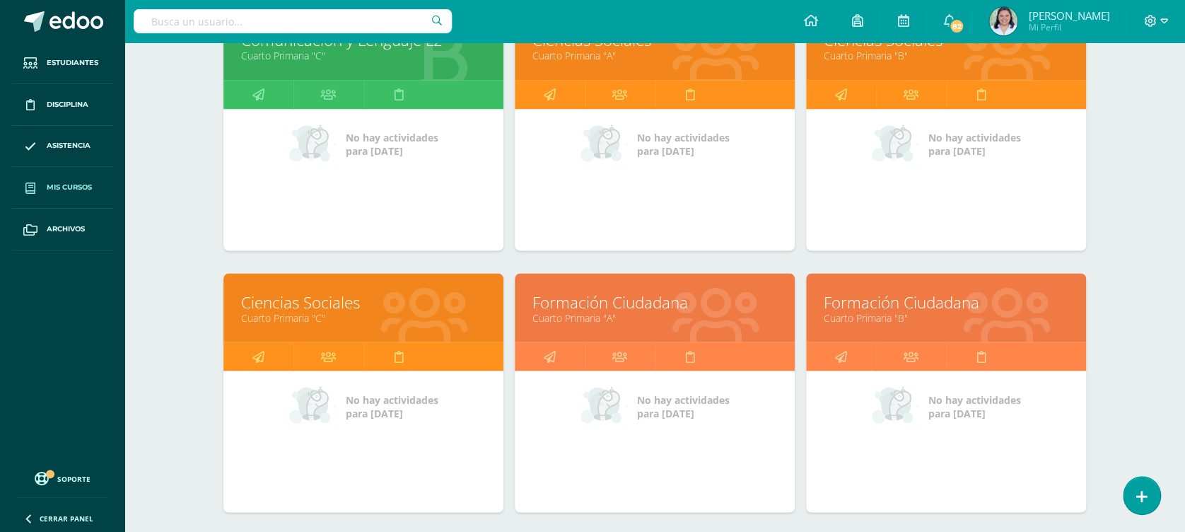
click at [646, 320] on link "Cuarto Primaria "A"" at bounding box center [654, 316] width 245 height 13
